Goal: Task Accomplishment & Management: Manage account settings

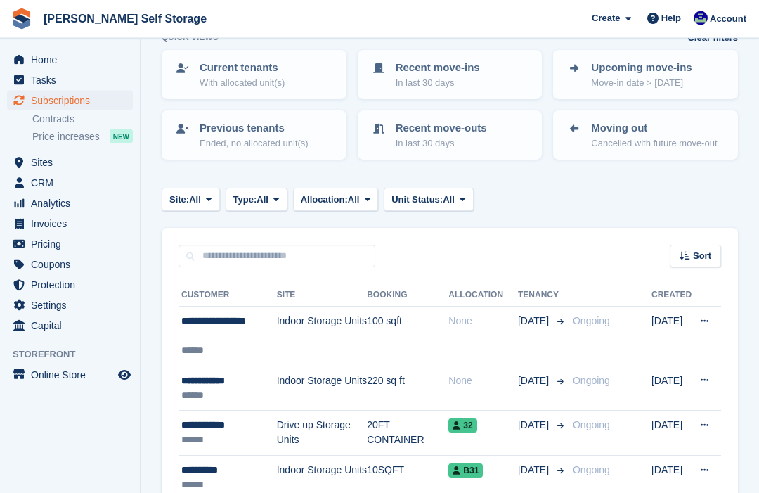
scroll to position [84, 0]
click at [236, 340] on div "**********" at bounding box center [229, 329] width 96 height 30
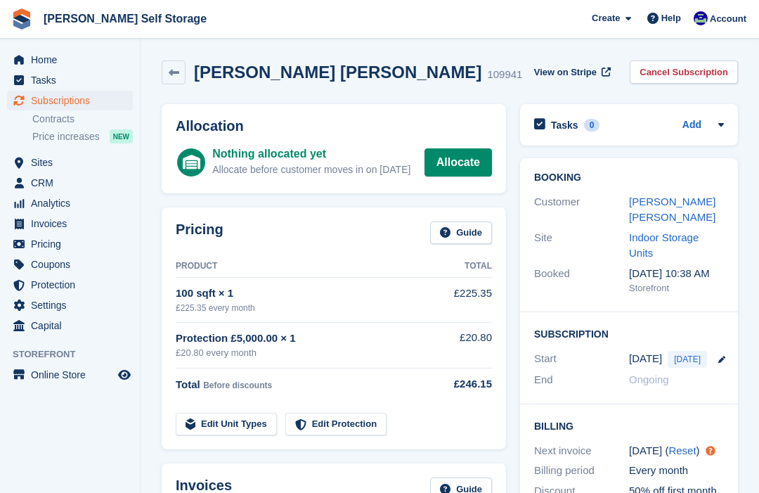
click at [35, 161] on span "Sites" at bounding box center [73, 163] width 84 height 20
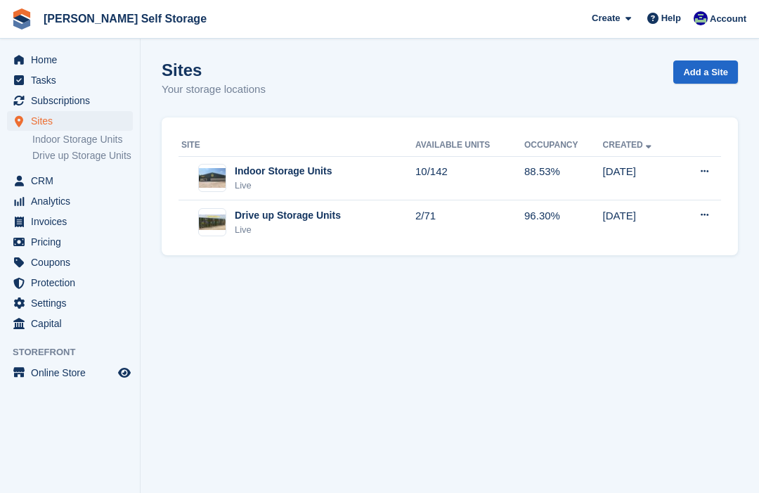
click at [255, 223] on div "Live" at bounding box center [288, 230] width 106 height 14
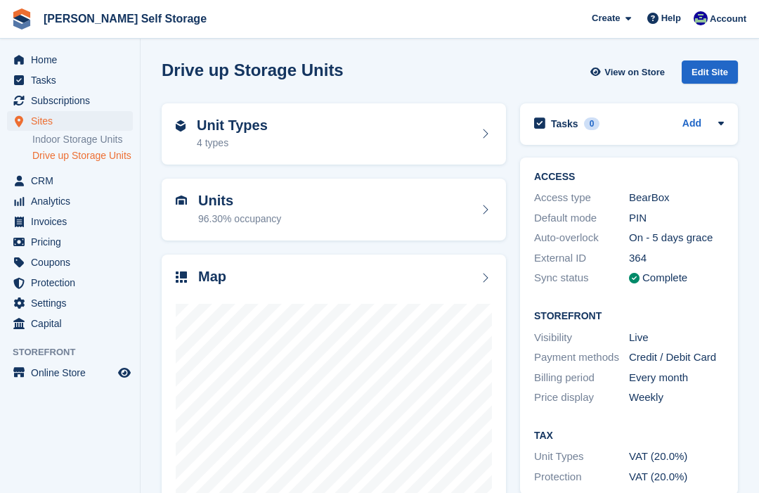
click at [233, 163] on div "Unit Types 4 types" at bounding box center [334, 134] width 344 height 62
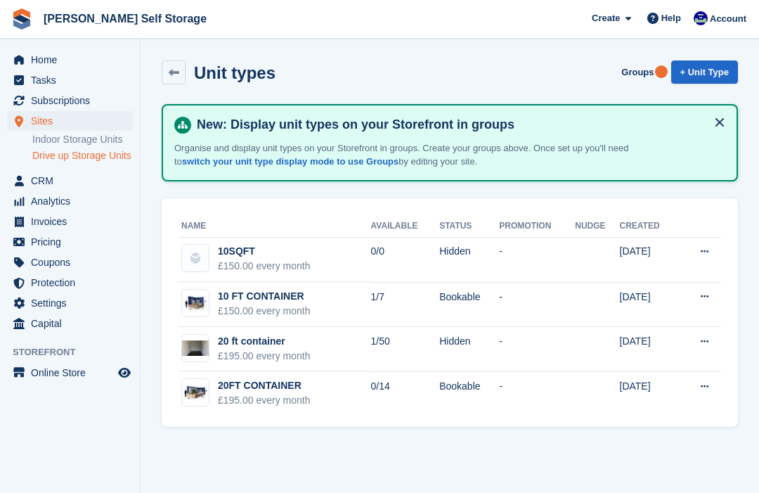
click at [41, 117] on span "Sites" at bounding box center [73, 121] width 84 height 20
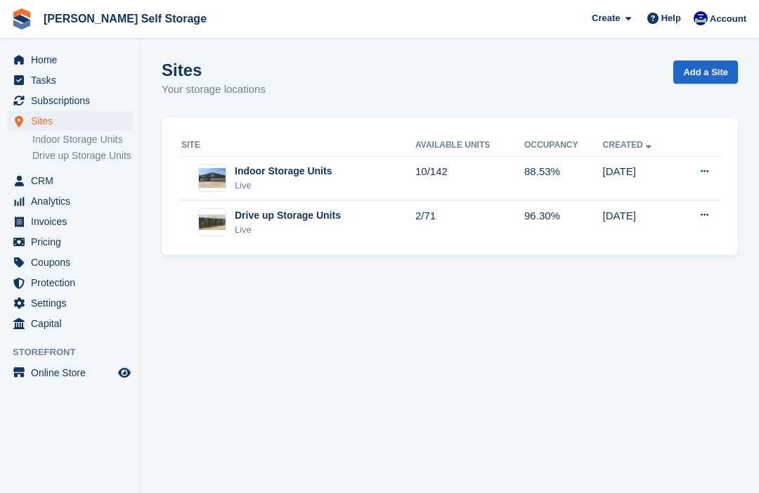
click at [247, 179] on div "Live" at bounding box center [283, 186] width 97 height 14
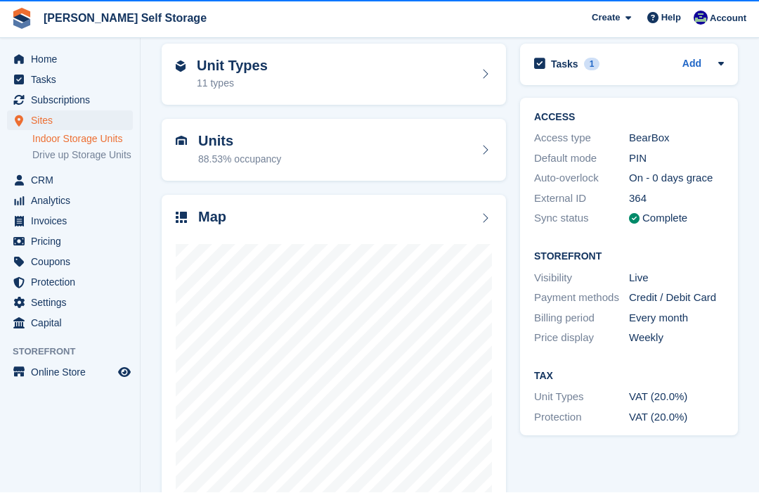
scroll to position [106, 0]
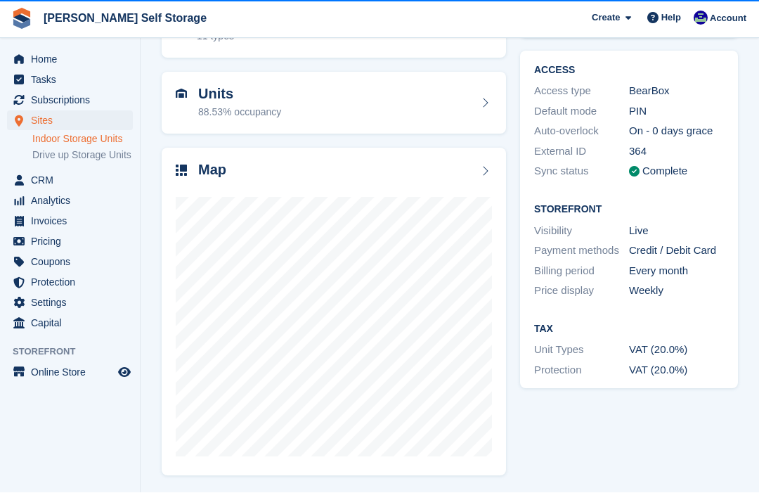
click at [53, 97] on span "Subscriptions" at bounding box center [73, 101] width 84 height 20
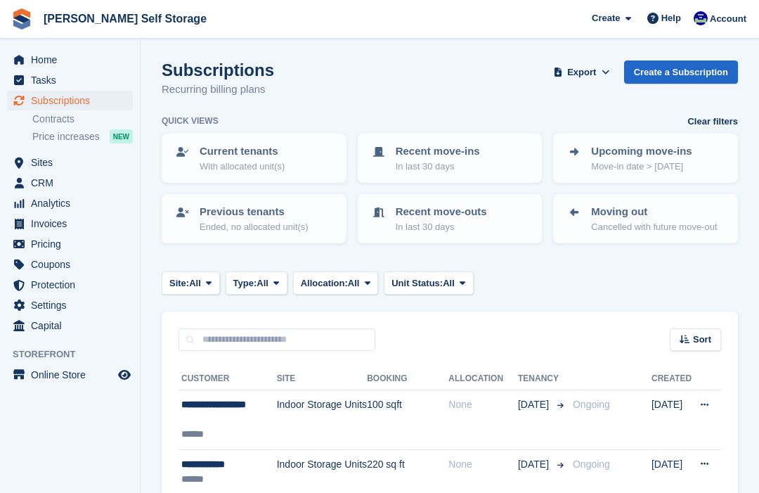
click at [247, 425] on div "**********" at bounding box center [229, 412] width 96 height 30
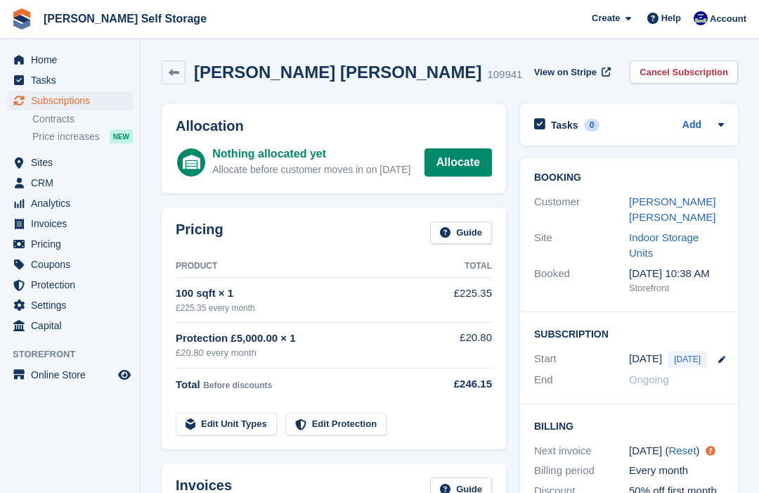
click at [434, 151] on link "Allocate" at bounding box center [458, 162] width 67 height 28
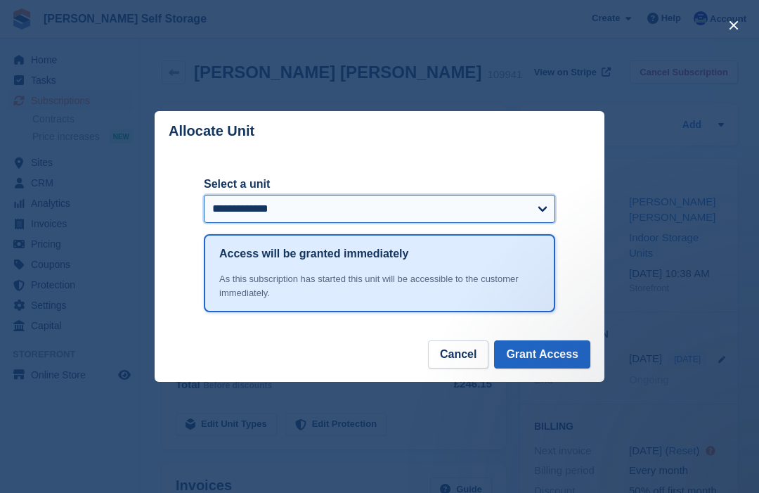
click at [543, 203] on select "**********" at bounding box center [380, 209] width 352 height 28
select select "****"
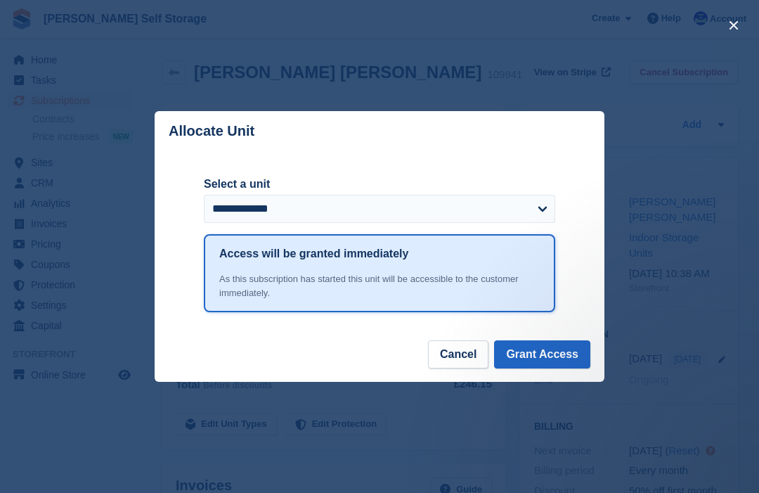
click at [546, 349] on button "Grant Access" at bounding box center [542, 354] width 96 height 28
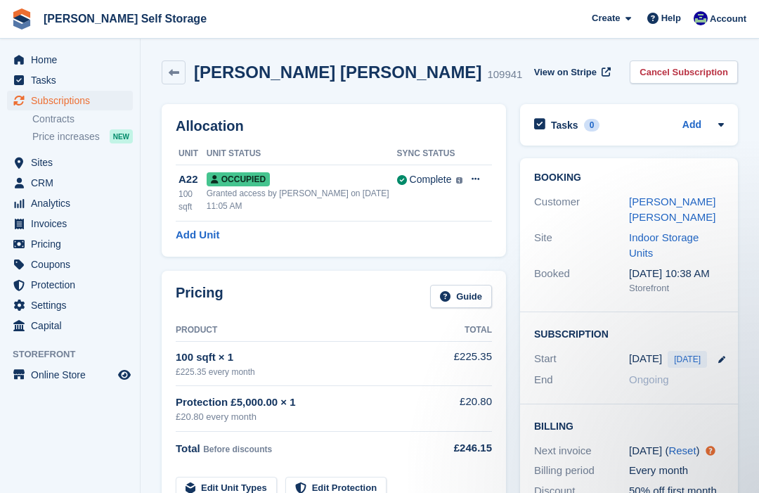
click at [634, 205] on link "[PERSON_NAME] [PERSON_NAME]" at bounding box center [672, 209] width 86 height 28
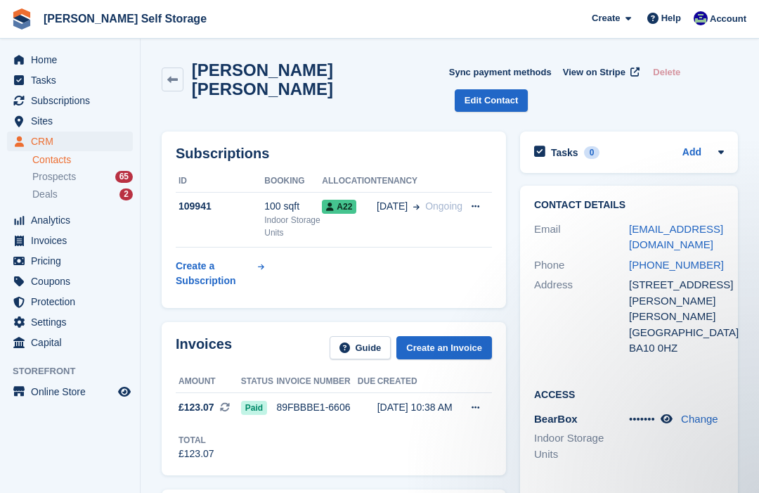
scroll to position [24, 0]
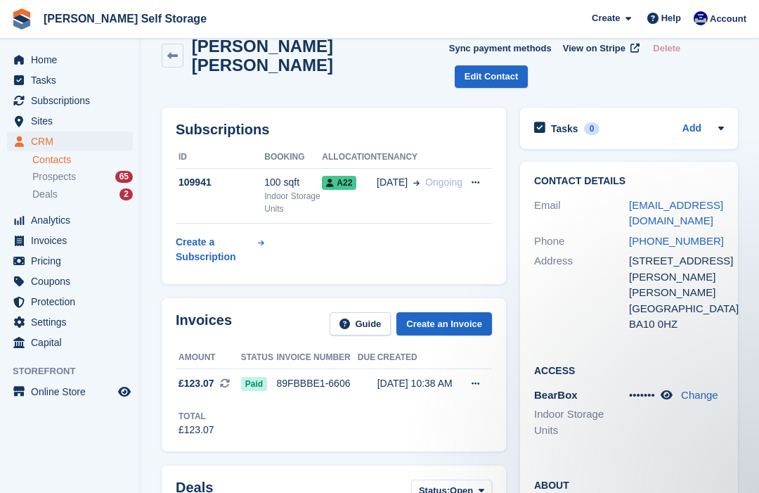
click at [236, 376] on span "This is a recurring subscription invoice." at bounding box center [230, 383] width 21 height 15
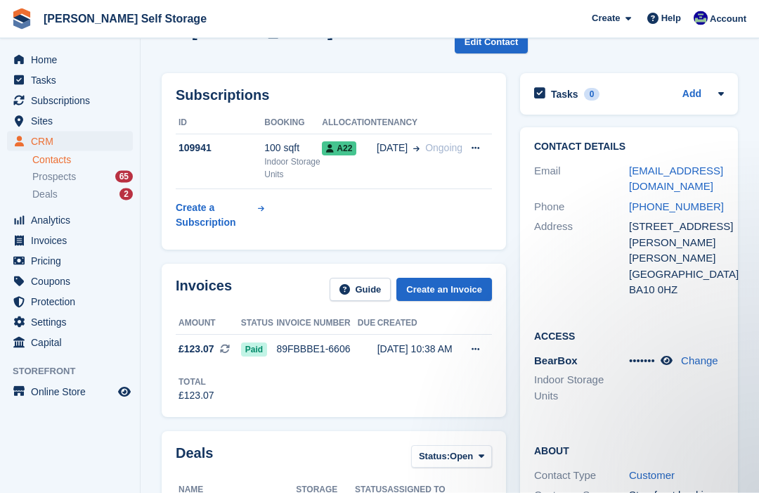
scroll to position [58, 0]
click at [294, 141] on div "100 sqft" at bounding box center [293, 148] width 58 height 15
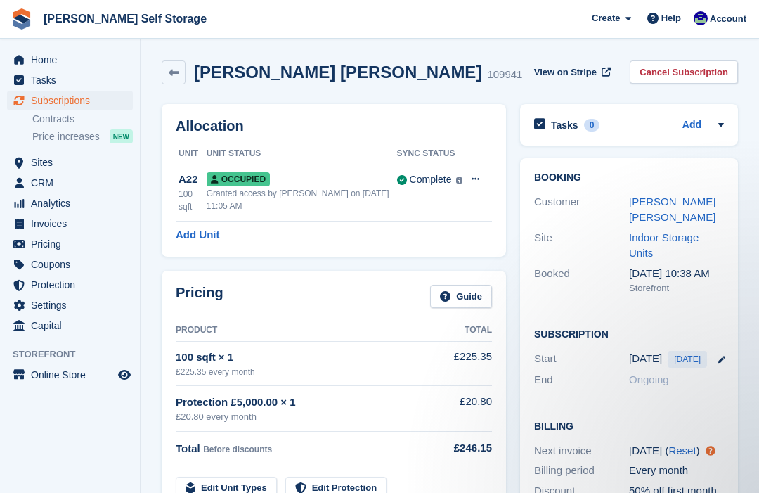
click at [56, 104] on span "Subscriptions" at bounding box center [73, 101] width 84 height 20
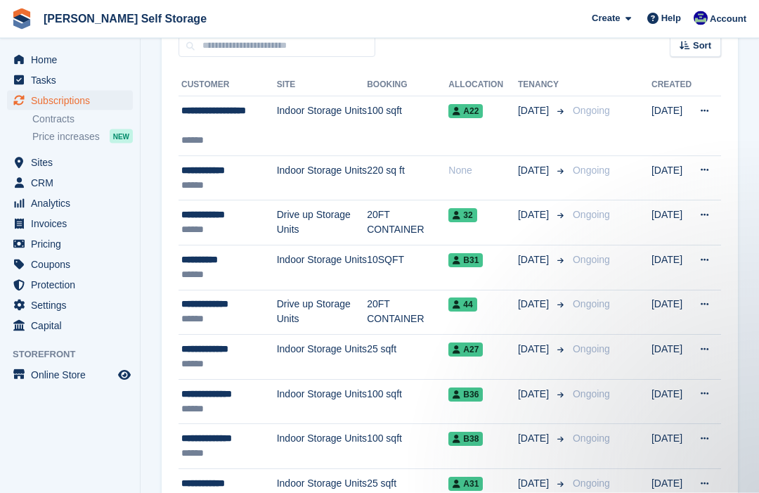
scroll to position [294, 0]
click at [55, 205] on span "Analytics" at bounding box center [73, 203] width 84 height 20
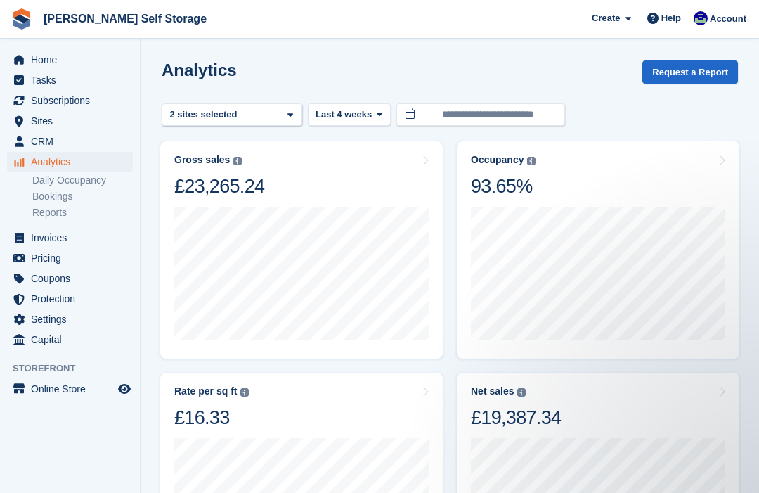
click at [77, 179] on link "Daily Occupancy" at bounding box center [82, 180] width 101 height 13
